Goal: Task Accomplishment & Management: Manage account settings

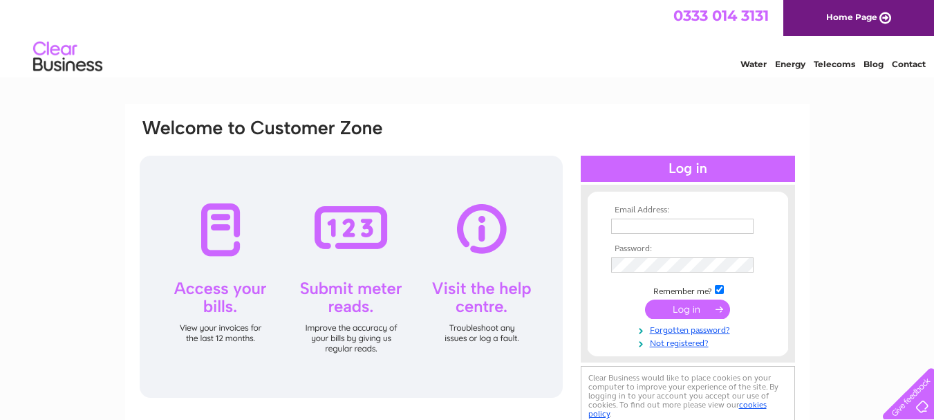
click at [622, 225] on input "text" at bounding box center [682, 225] width 142 height 15
type input "gordonporter@taxassist.co.uk"
click at [679, 307] on input "submit" at bounding box center [687, 308] width 85 height 19
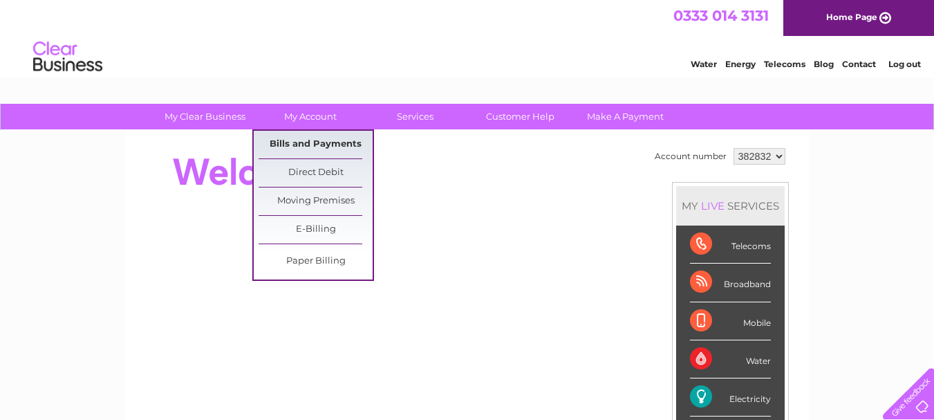
click at [306, 142] on link "Bills and Payments" at bounding box center [316, 145] width 114 height 28
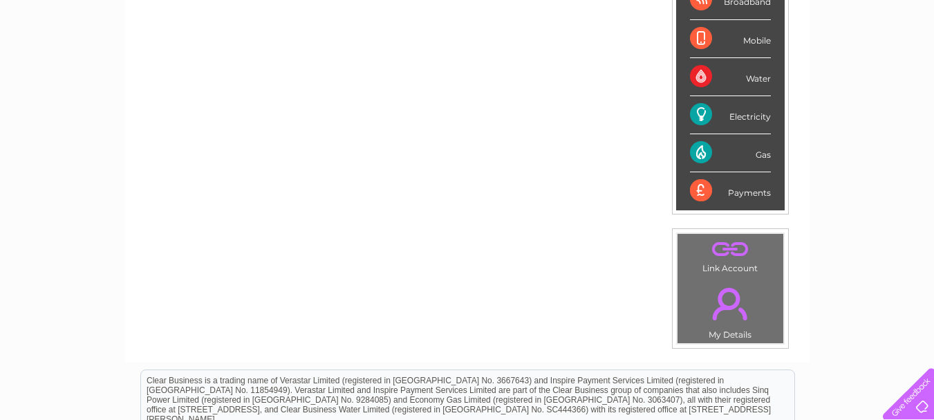
scroll to position [333, 0]
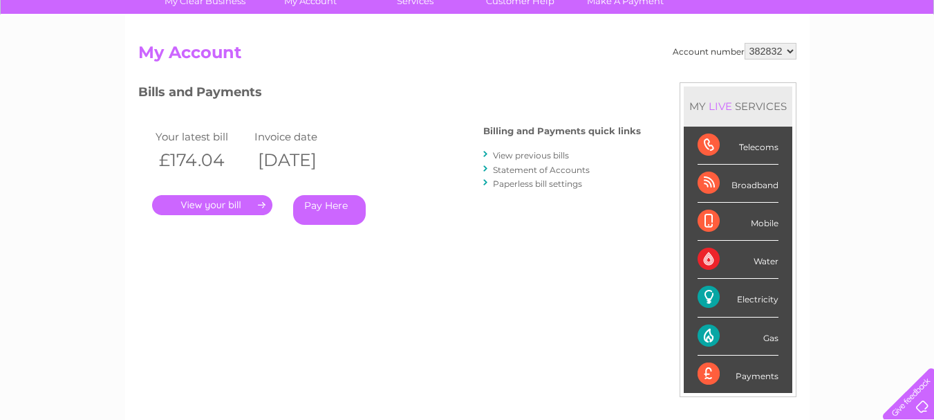
scroll to position [82, 0]
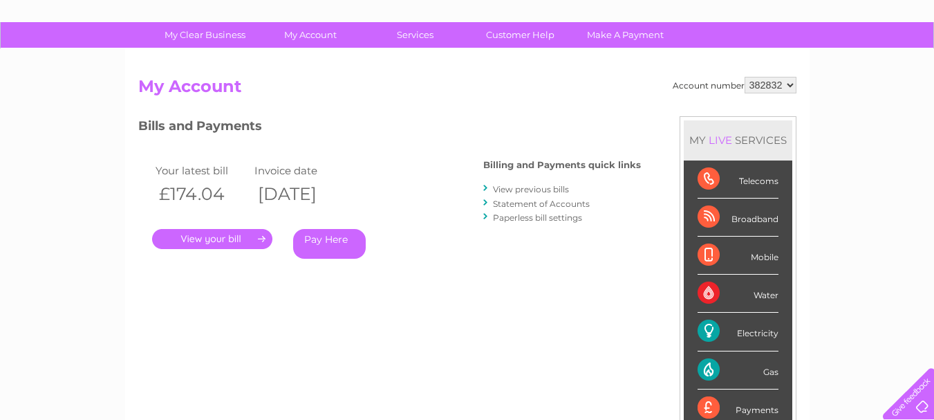
drag, startPoint x: 223, startPoint y: 232, endPoint x: 267, endPoint y: 218, distance: 45.5
click at [224, 232] on link "." at bounding box center [212, 239] width 120 height 20
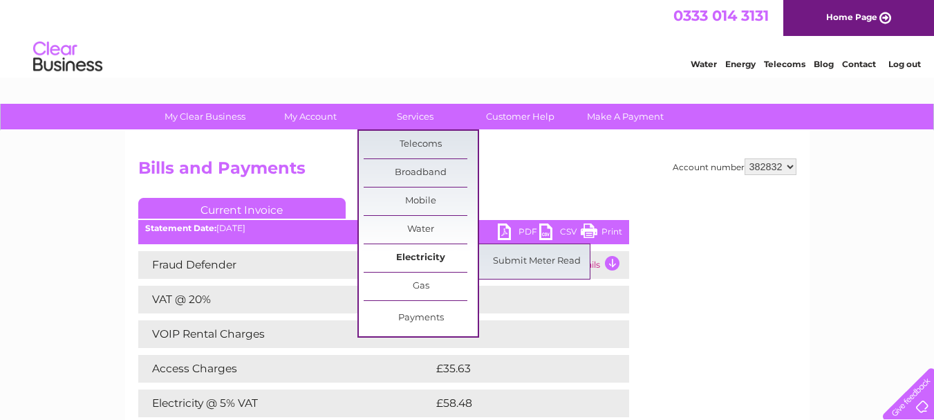
click at [421, 254] on link "Electricity" at bounding box center [421, 258] width 114 height 28
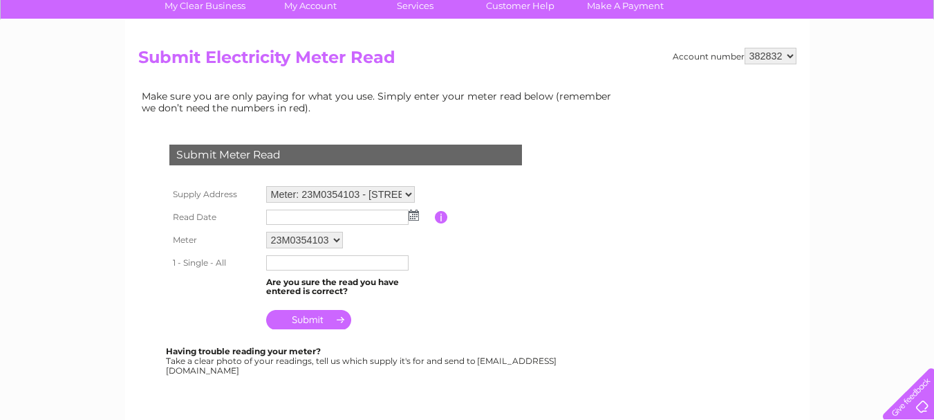
scroll to position [127, 0]
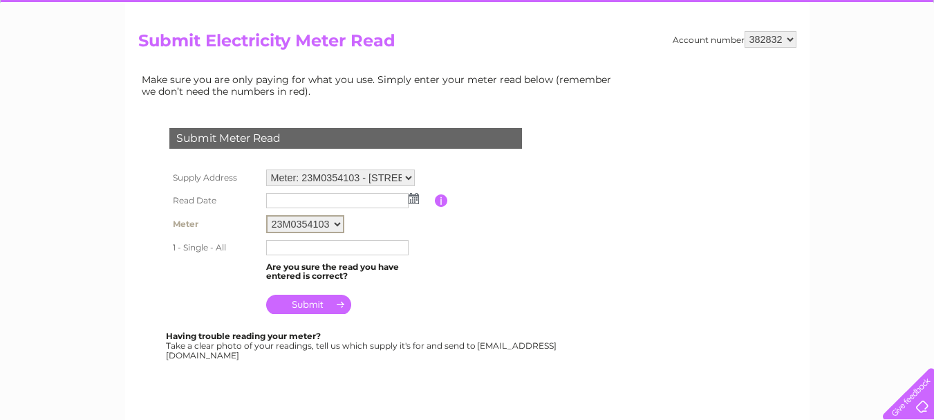
click at [336, 223] on select "23M0354103" at bounding box center [305, 224] width 78 height 18
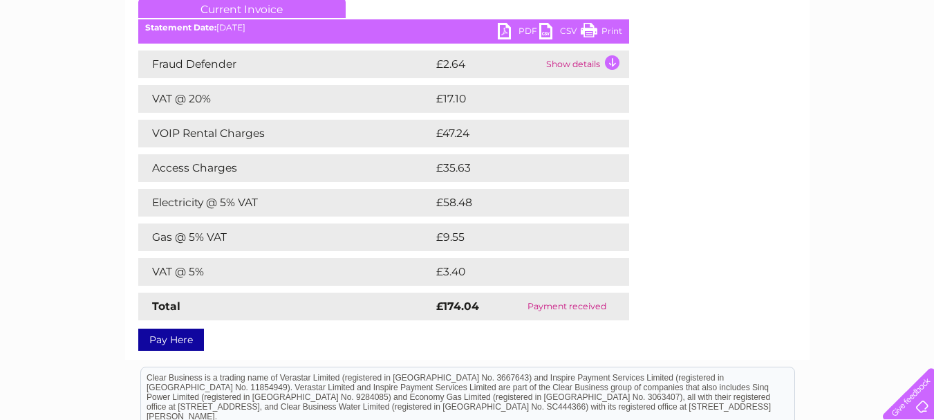
scroll to position [234, 0]
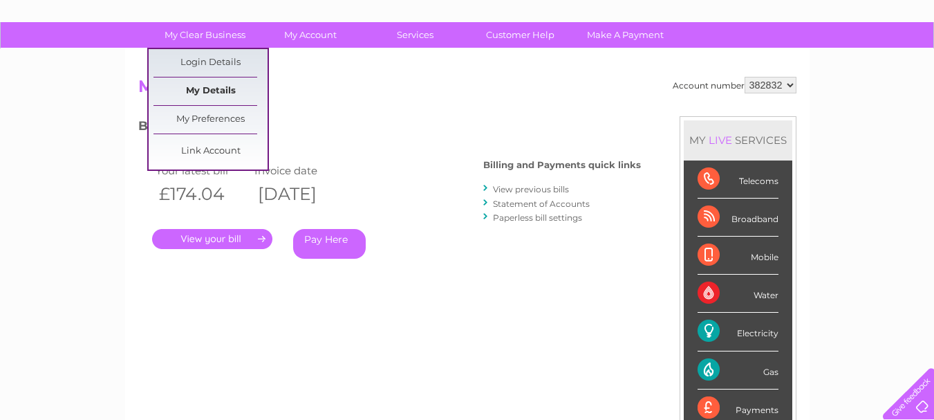
click at [194, 93] on link "My Details" at bounding box center [210, 91] width 114 height 28
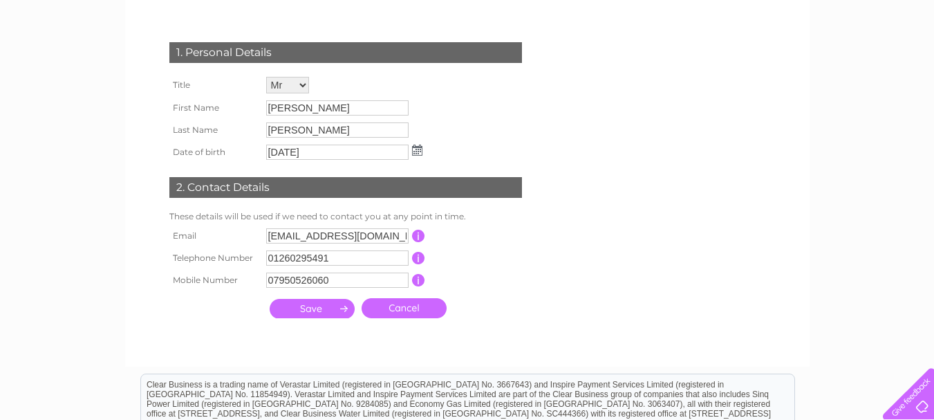
scroll to position [234, 0]
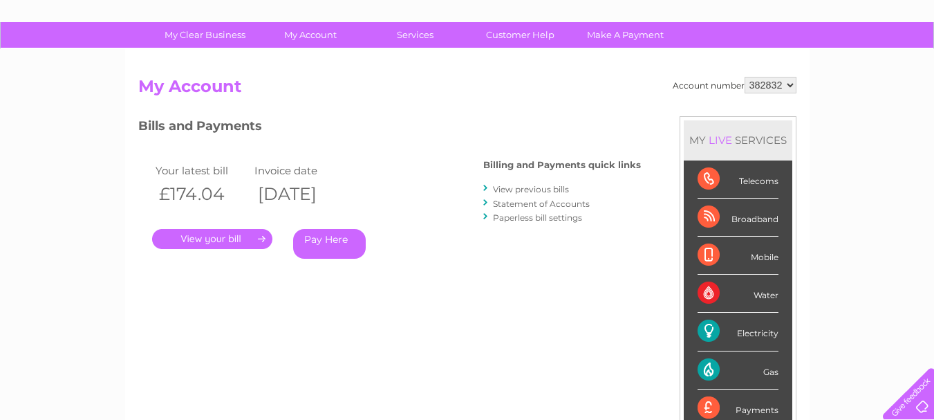
scroll to position [82, 0]
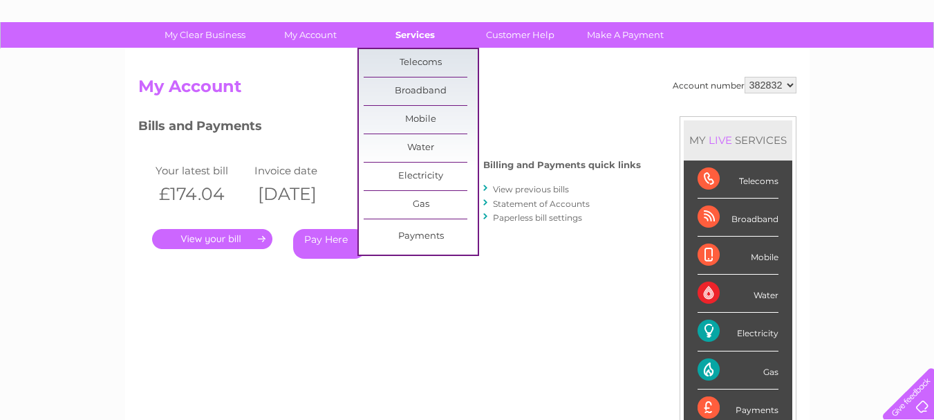
click at [423, 31] on link "Services" at bounding box center [415, 35] width 114 height 26
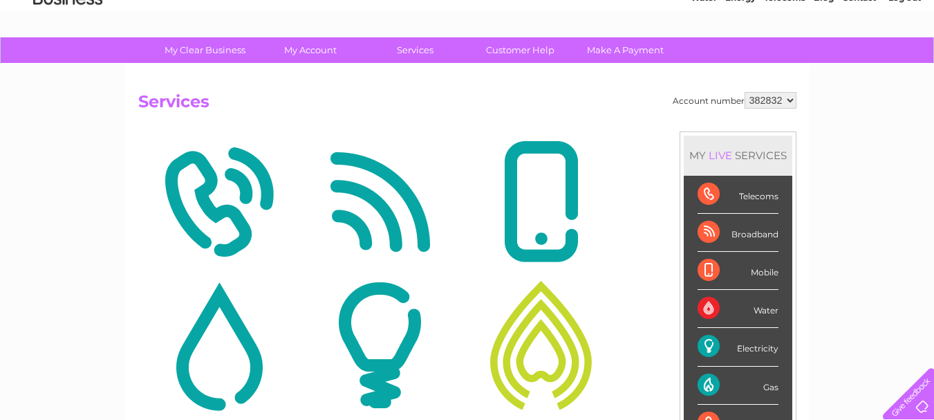
scroll to position [49, 0]
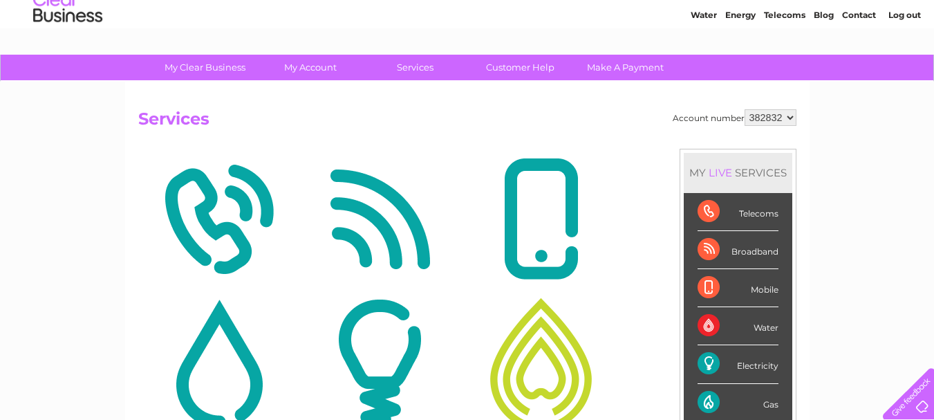
click at [708, 361] on div "Electricity" at bounding box center [738, 364] width 81 height 38
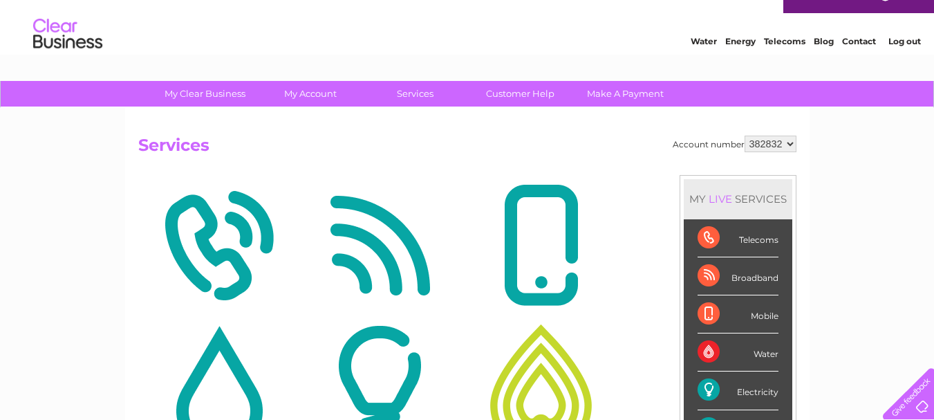
scroll to position [0, 0]
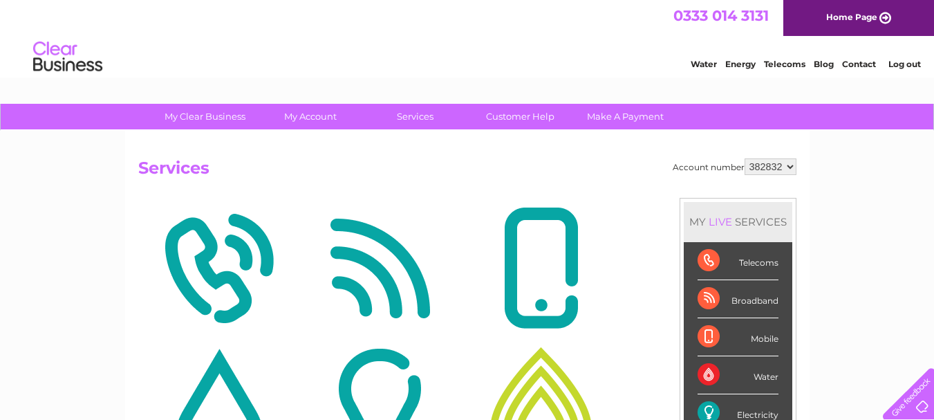
click at [741, 64] on link "Energy" at bounding box center [740, 64] width 30 height 10
